Goal: Task Accomplishment & Management: Complete application form

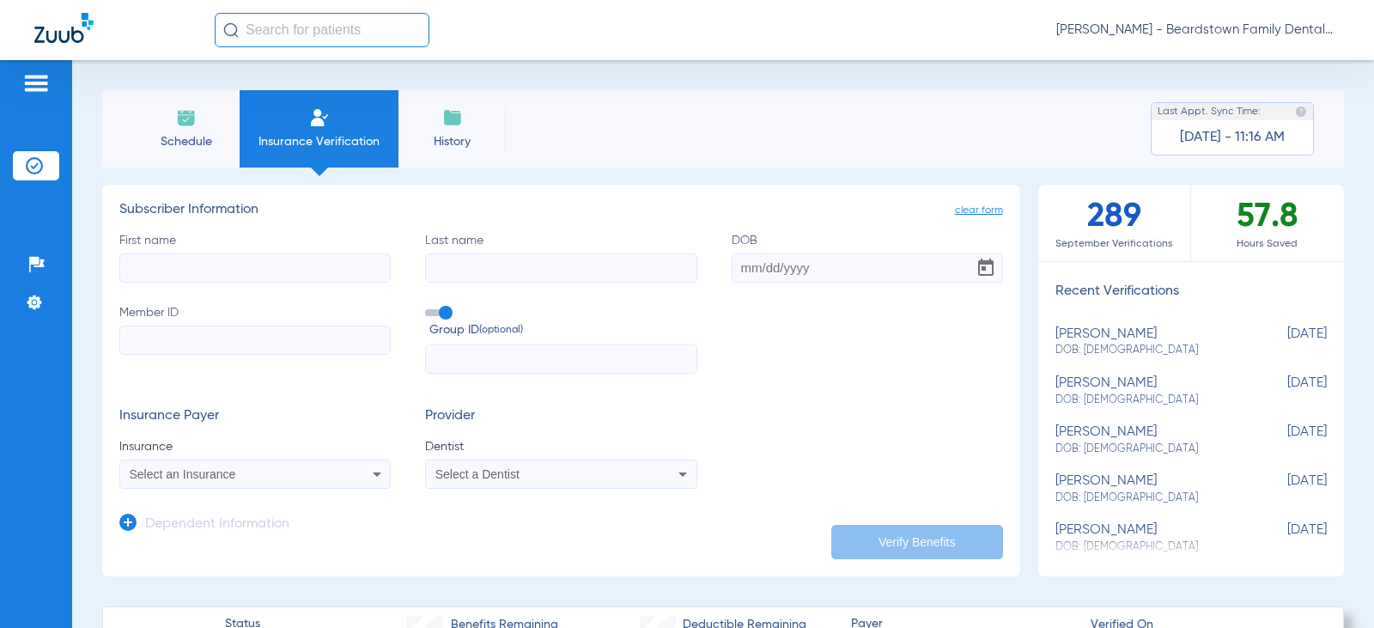
click at [266, 260] on input "First name" at bounding box center [254, 267] width 271 height 29
type input "[PERSON_NAME]"
click at [518, 273] on input "Last name" at bounding box center [560, 267] width 271 height 29
type input "St [PERSON_NAME]"
click at [203, 346] on input "Member ID" at bounding box center [254, 340] width 271 height 29
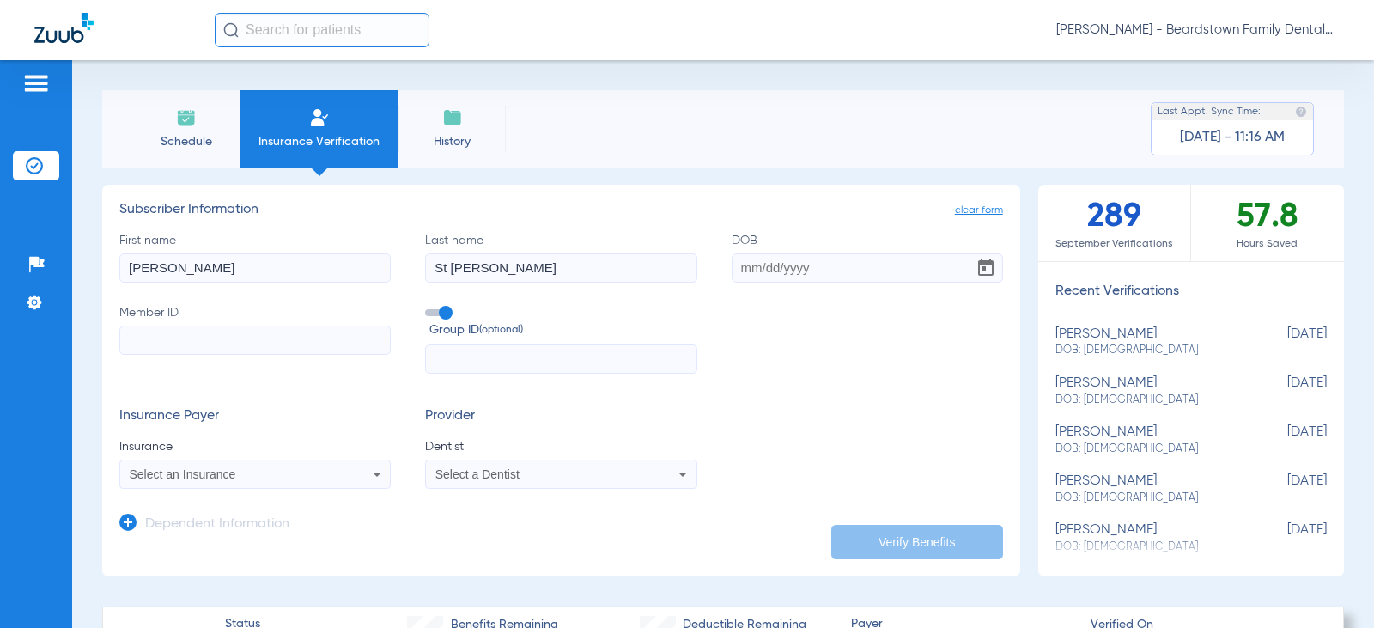
paste input "560-90-3337"
click at [159, 342] on input "560-90-3337" at bounding box center [254, 340] width 271 height 29
click at [169, 340] on input "56090-3337" at bounding box center [254, 340] width 271 height 29
type input "560903337"
click at [577, 357] on input "text" at bounding box center [560, 358] width 271 height 29
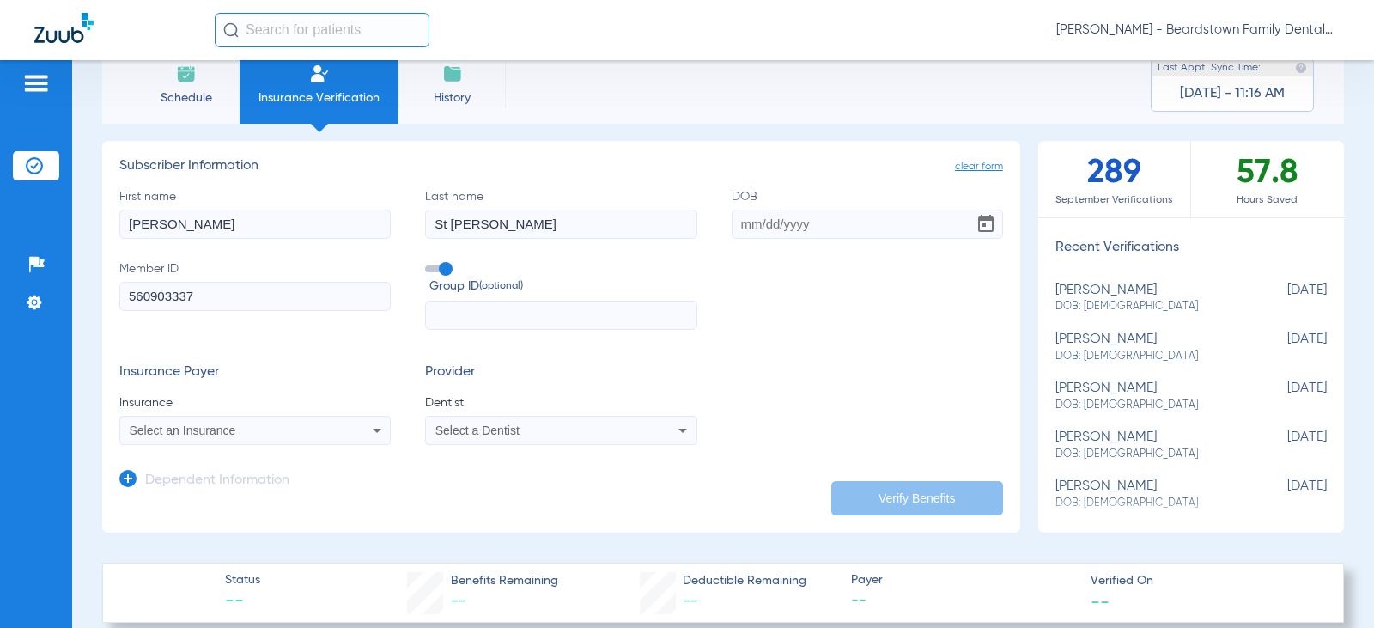
scroll to position [86, 0]
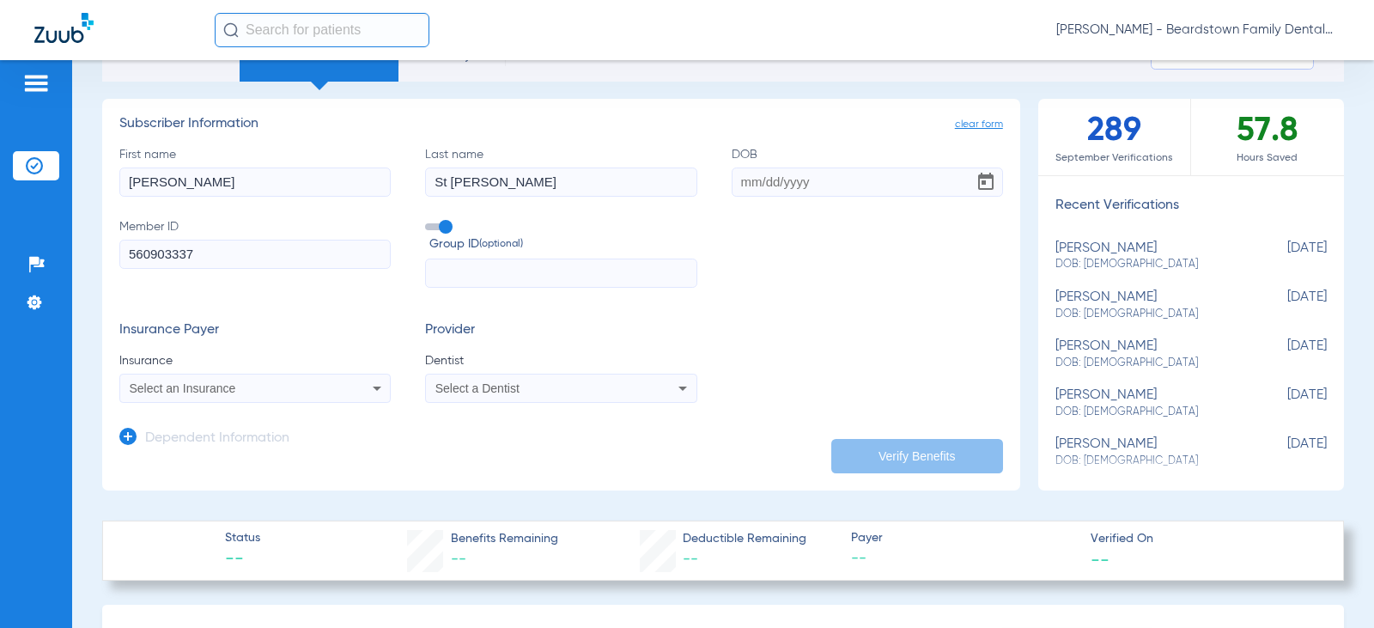
click at [327, 397] on div "Select an Insurance" at bounding box center [255, 388] width 270 height 21
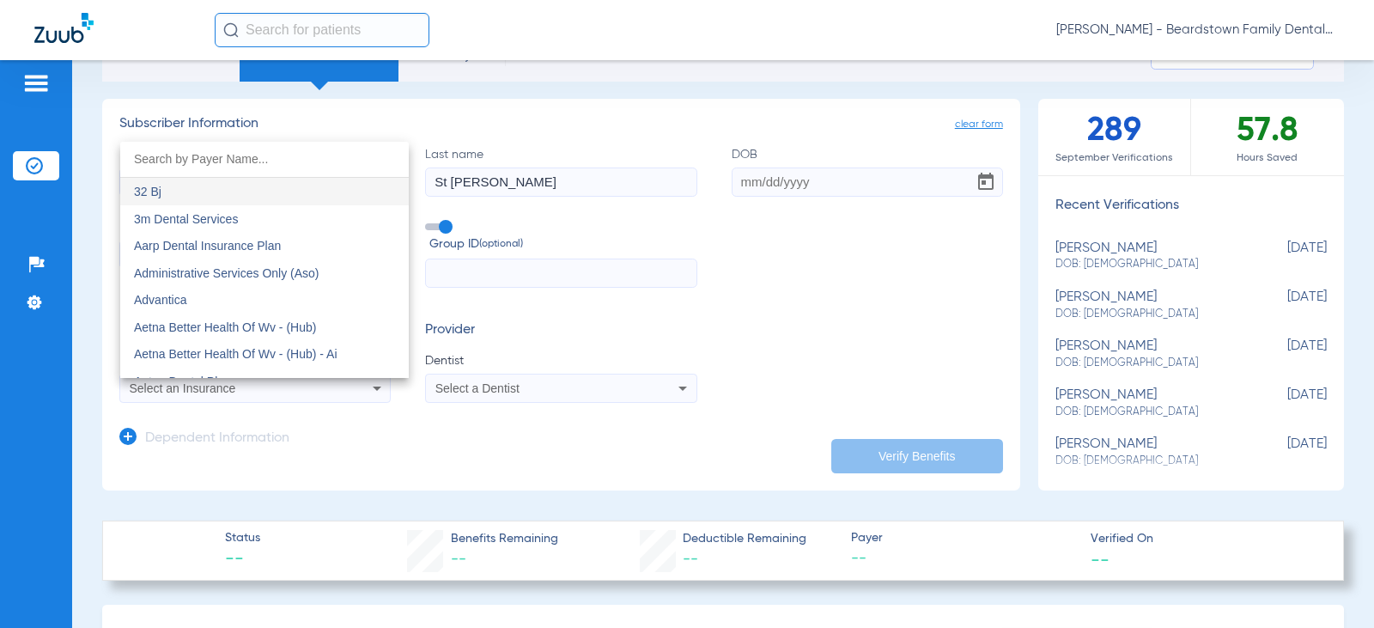
click at [212, 155] on input "dropdown search" at bounding box center [264, 159] width 289 height 35
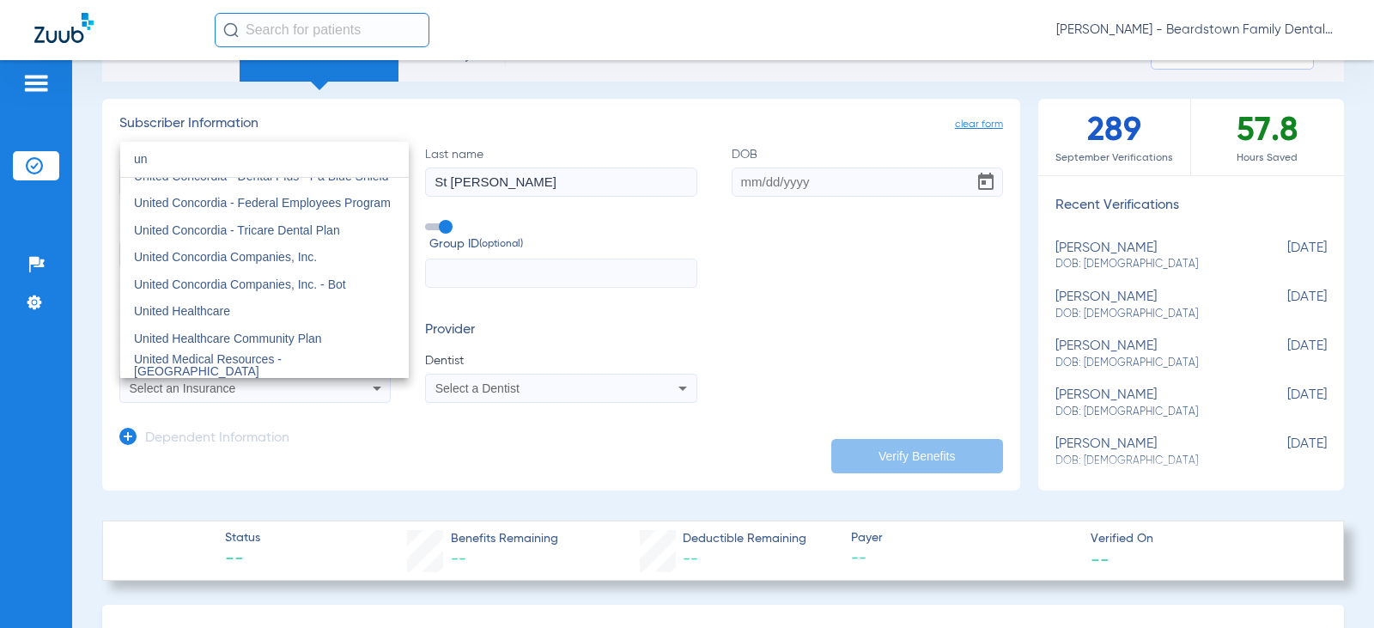
scroll to position [258, 0]
type input "un"
click at [225, 314] on span "United Healthcare" at bounding box center [182, 313] width 96 height 14
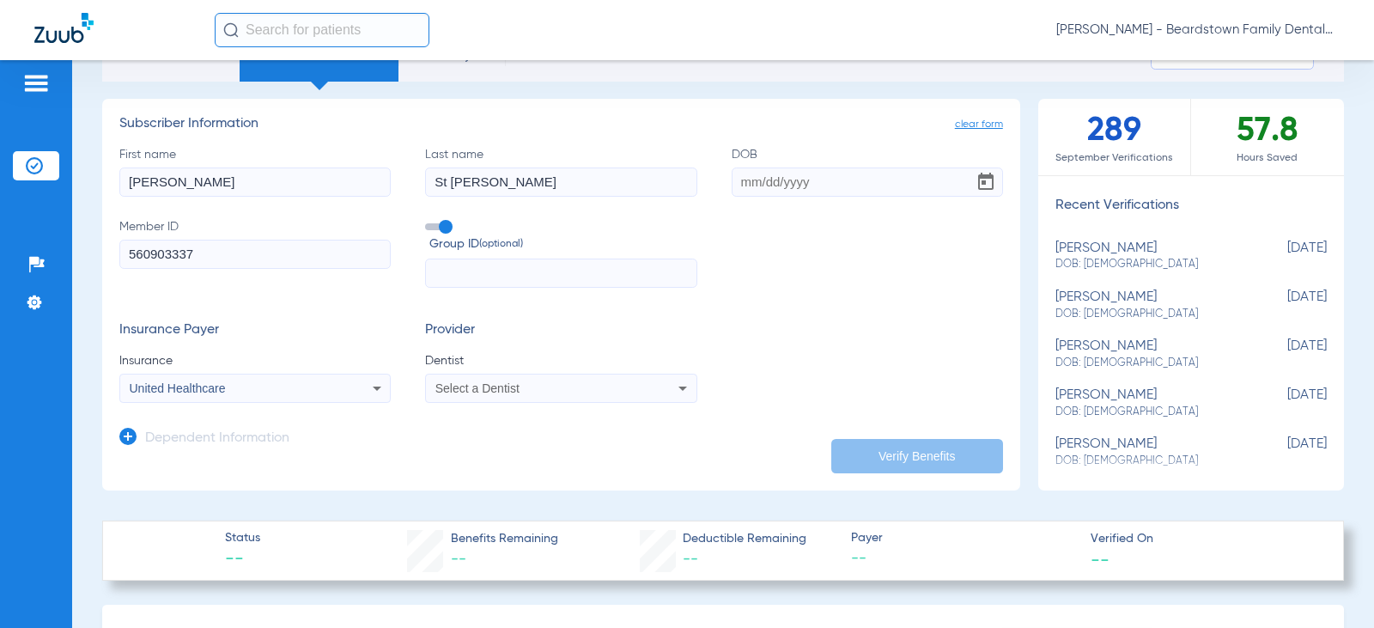
click at [610, 393] on div "Select a Dentist" at bounding box center [537, 388] width 202 height 12
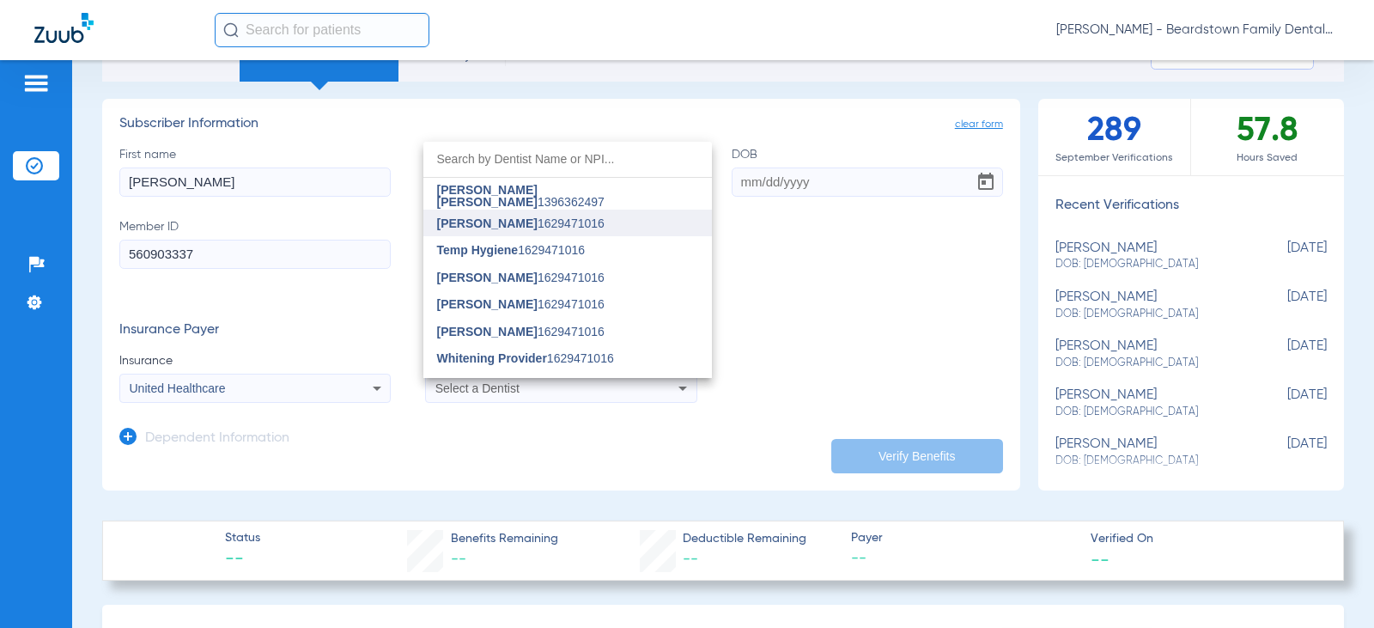
scroll to position [344, 0]
click at [503, 217] on mat-option "[PERSON_NAME] [PERSON_NAME] 1396362497" at bounding box center [568, 226] width 289 height 27
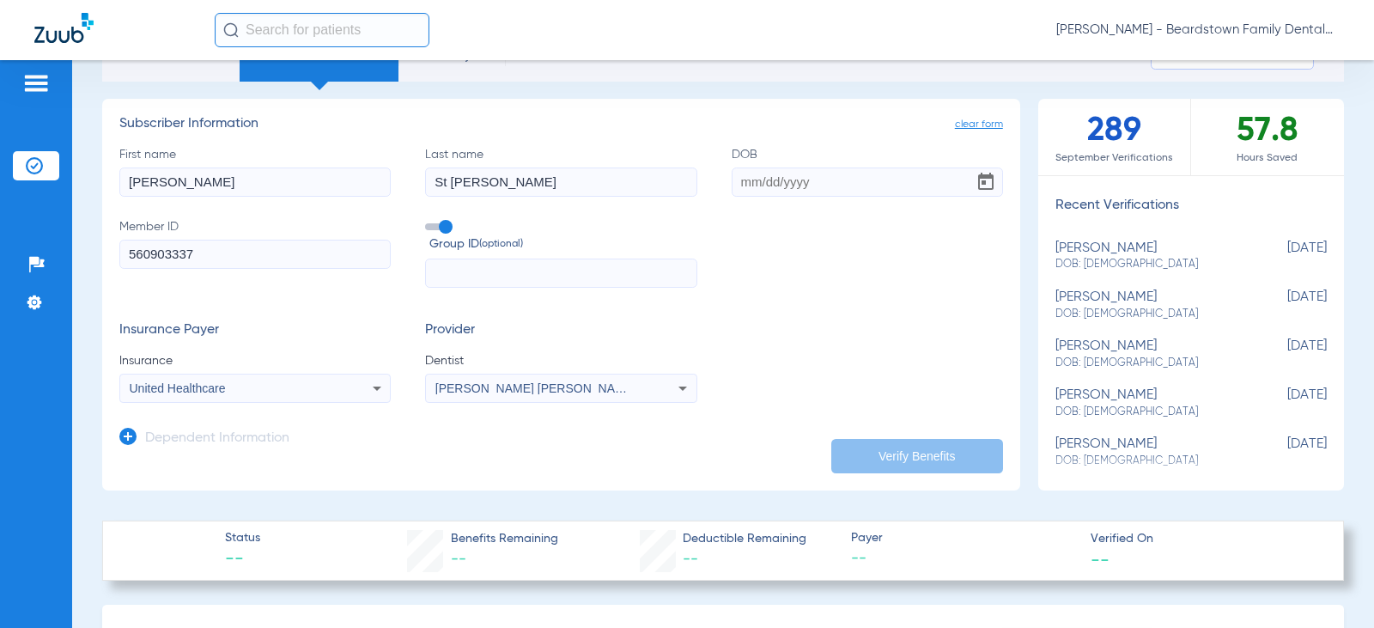
click at [799, 180] on input "DOB" at bounding box center [867, 182] width 271 height 29
type input "3146408429"
drag, startPoint x: 816, startPoint y: 185, endPoint x: 688, endPoint y: 193, distance: 128.3
click at [687, 193] on div "First name [PERSON_NAME] Last name St [PERSON_NAME] DOB 3146408429 Member ID 56…" at bounding box center [561, 217] width 884 height 143
type input "[DATE]"
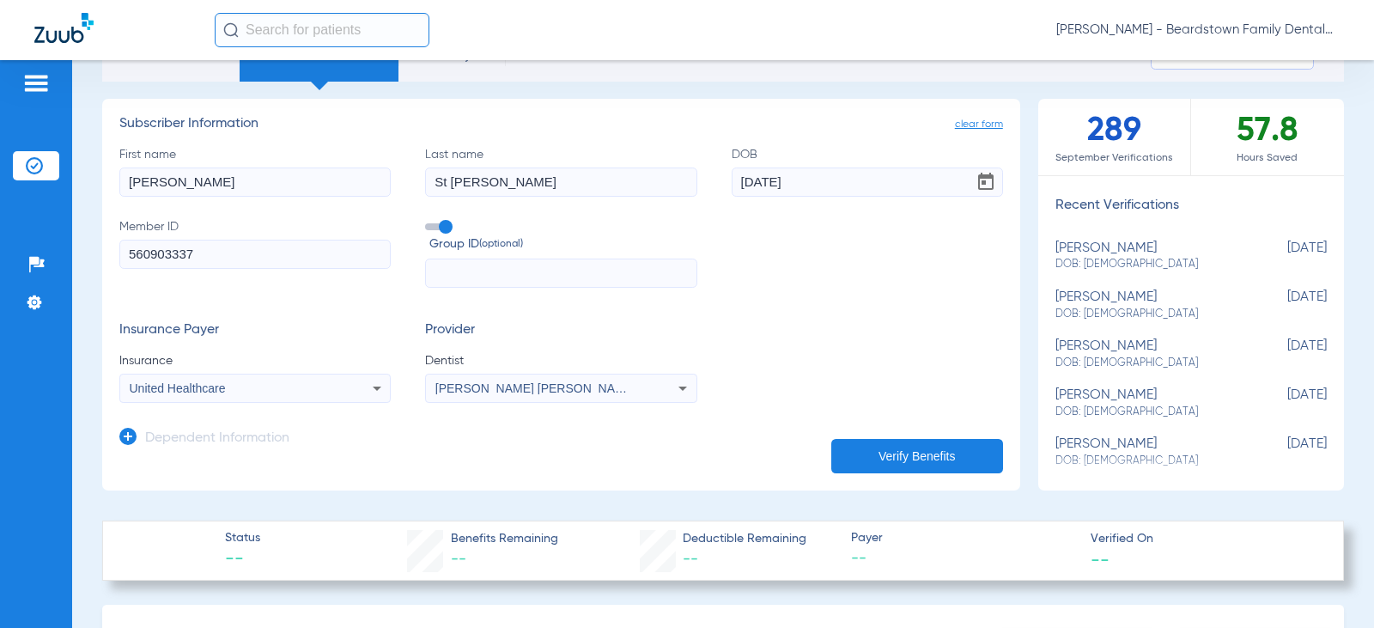
click at [899, 446] on button "Verify Benefits" at bounding box center [918, 456] width 172 height 34
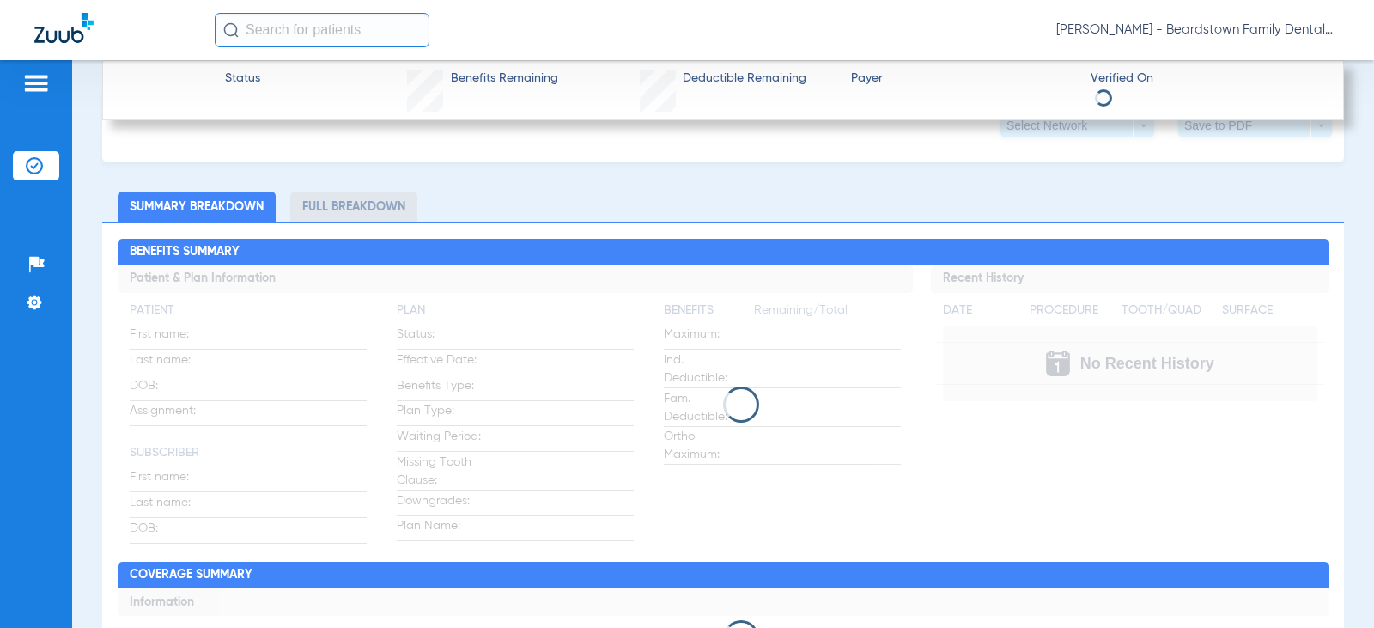
scroll to position [430, 0]
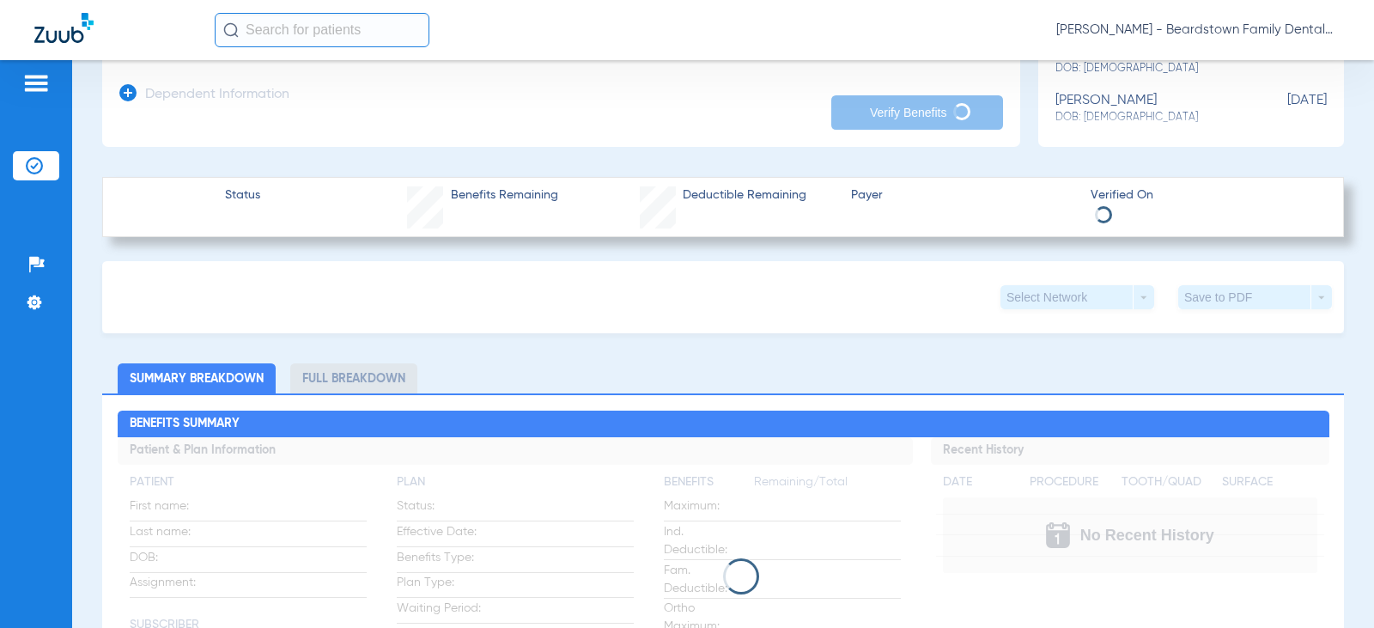
type input "[PERSON_NAME]"
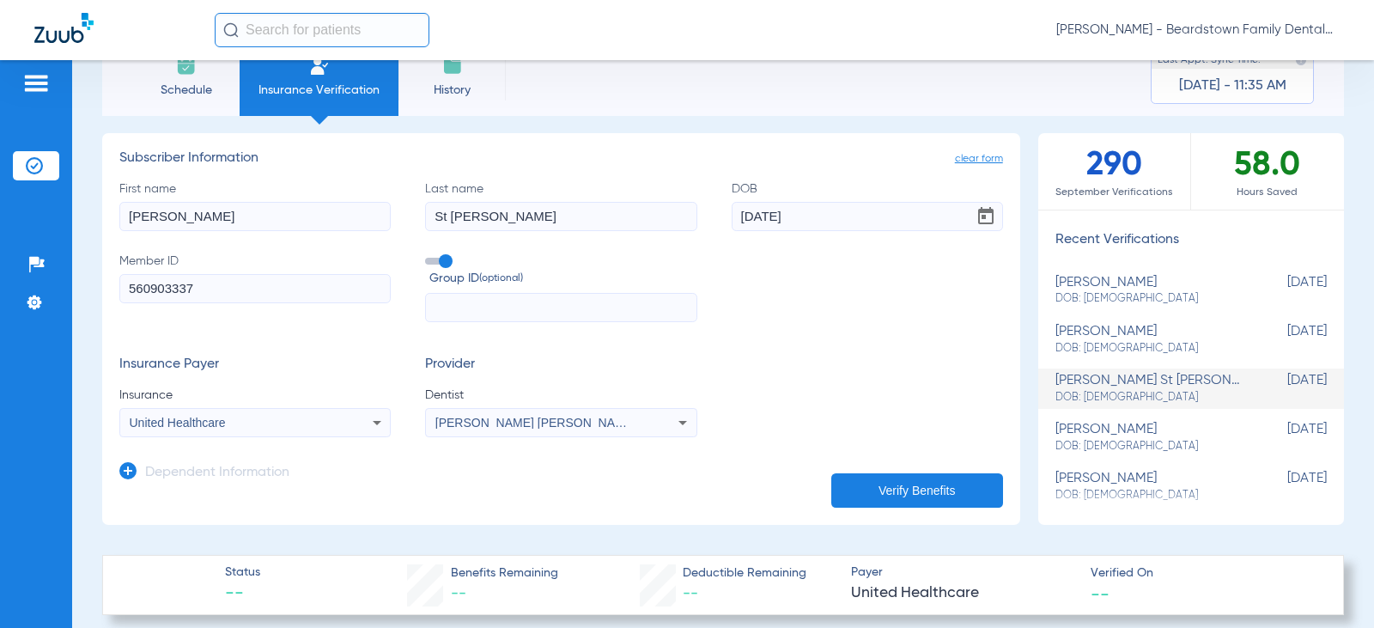
scroll to position [0, 0]
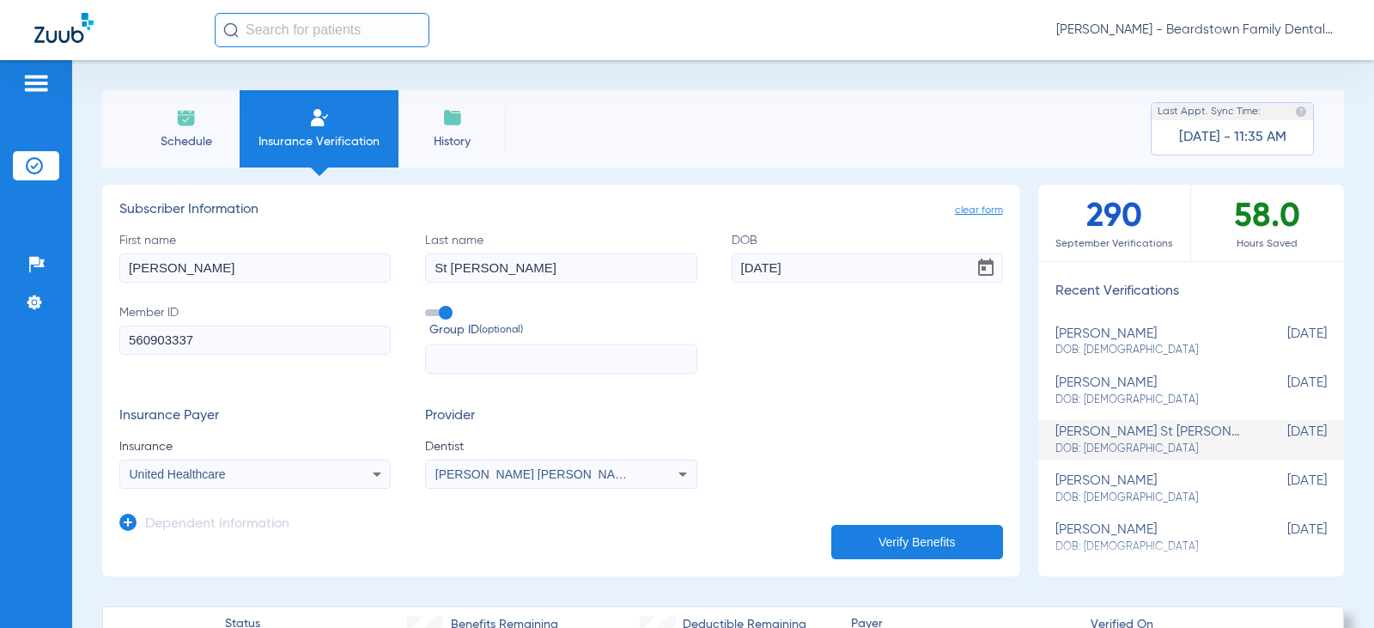
drag, startPoint x: 264, startPoint y: 338, endPoint x: 71, endPoint y: 339, distance: 192.4
click at [71, 339] on div "Patients Insurance Verification Setup Help Center Settings Schedule Insurance V…" at bounding box center [687, 374] width 1374 height 628
paste input "981021383-00"
click at [962, 548] on button "Verify Benefits" at bounding box center [918, 542] width 172 height 34
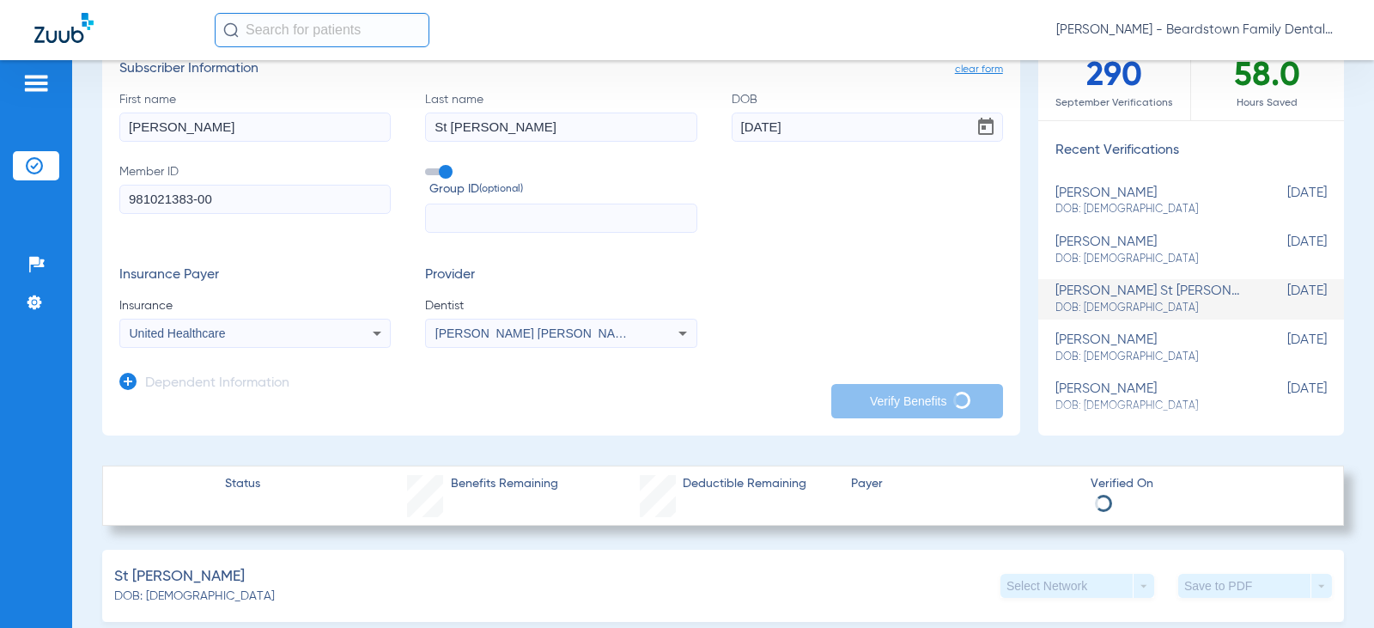
scroll to position [172, 0]
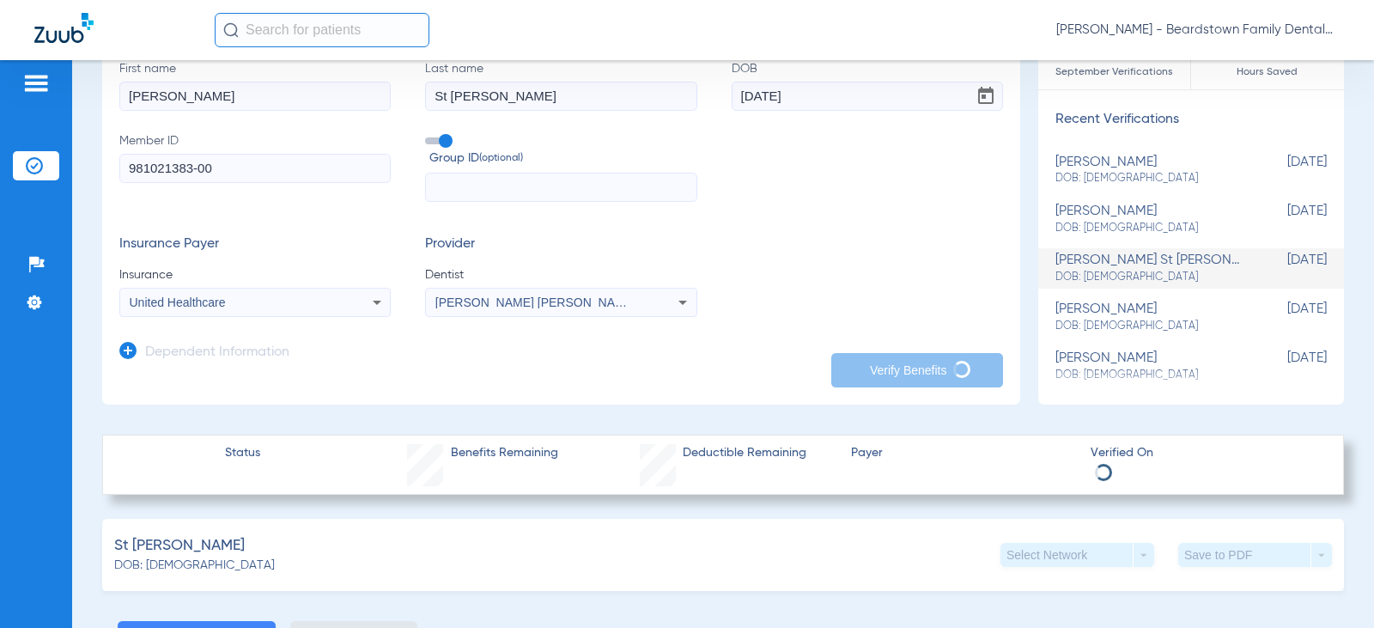
click at [198, 169] on input "981021383-00" at bounding box center [254, 168] width 271 height 29
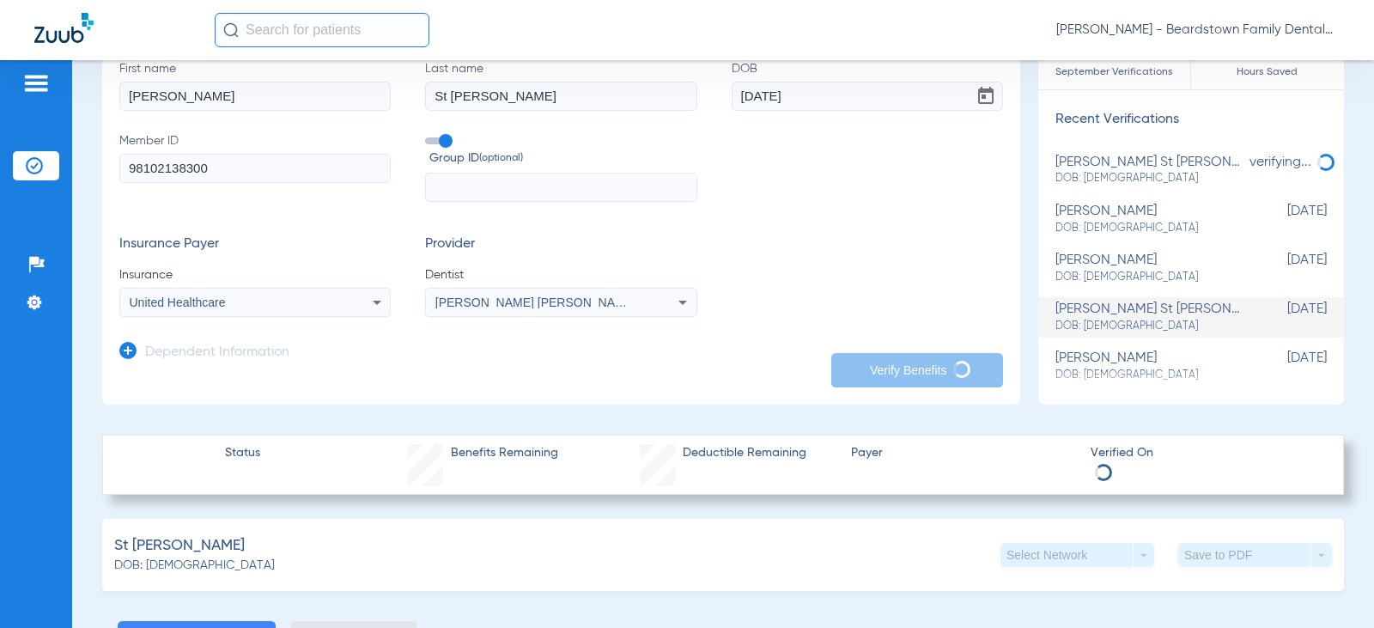
type input "981021383-00"
